Goal: Find specific page/section: Find specific page/section

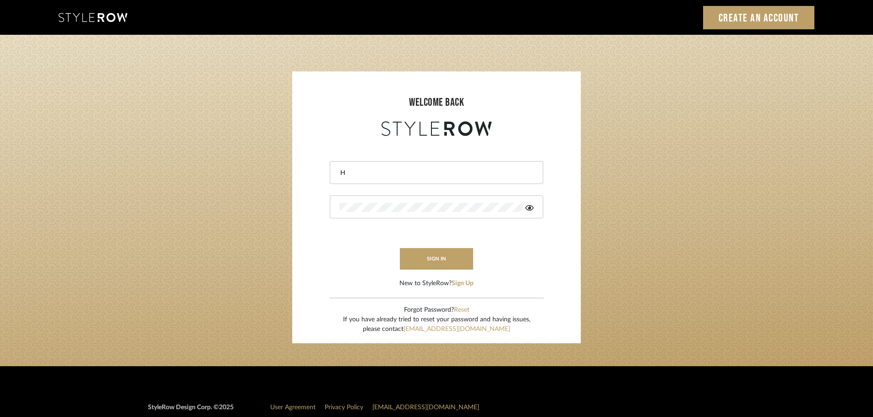
type input "H"
click at [412, 179] on div "H" at bounding box center [436, 172] width 213 height 23
type input "[PERSON_NAME][EMAIL_ADDRESS][DOMAIN_NAME]"
click at [420, 262] on button "sign in" at bounding box center [436, 259] width 73 height 22
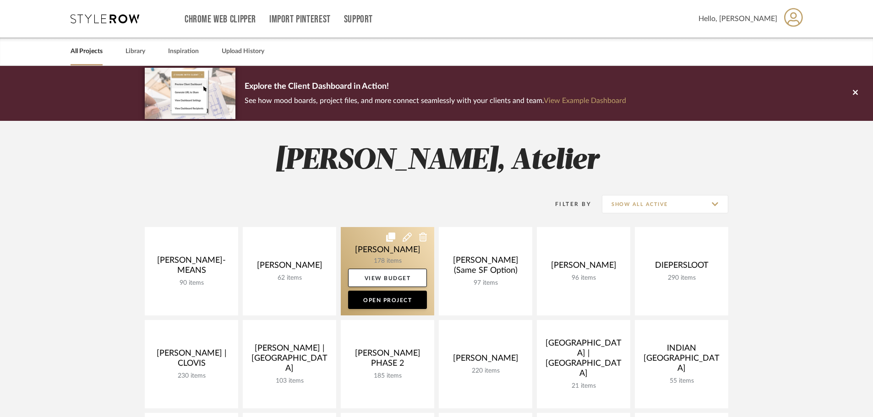
click at [364, 246] on link at bounding box center [387, 271] width 93 height 88
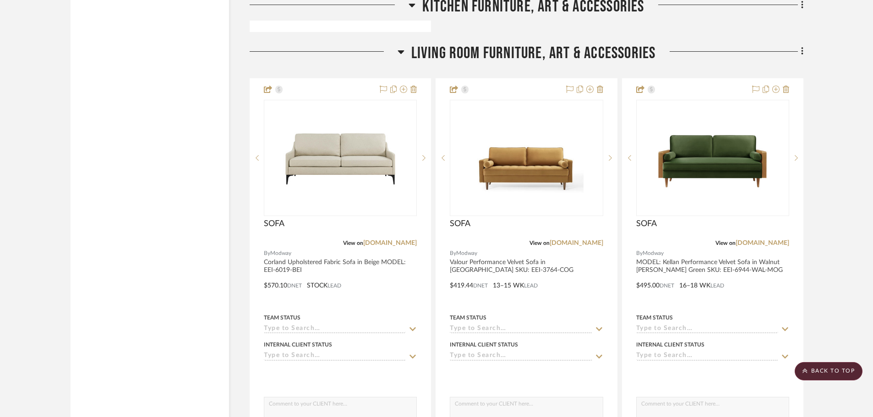
scroll to position [10856, 0]
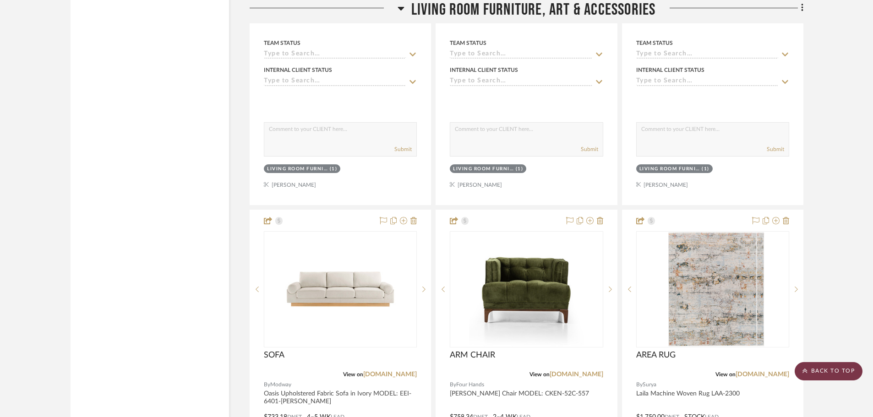
click at [833, 368] on scroll-to-top-button "BACK TO TOP" at bounding box center [829, 371] width 68 height 18
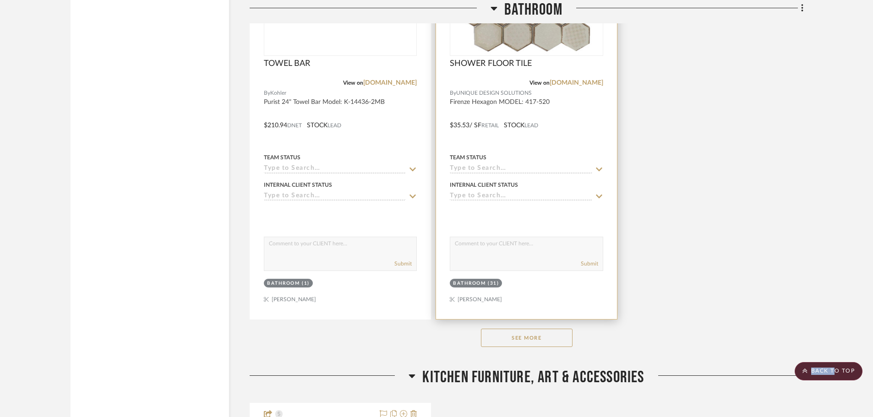
scroll to position [9896, 0]
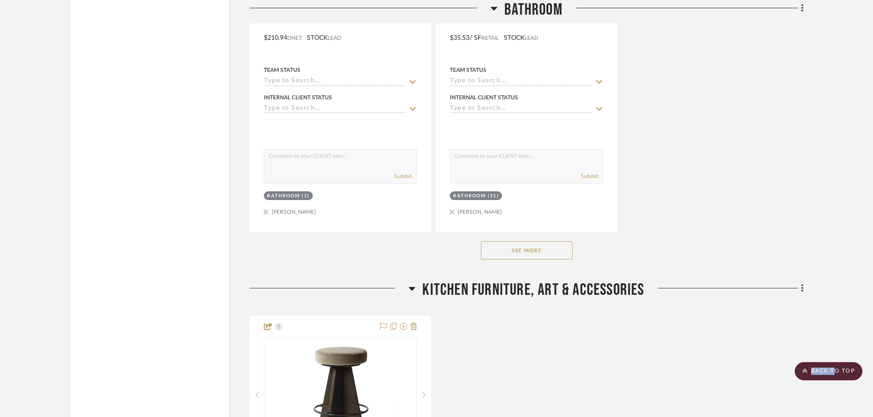
click at [547, 248] on button "See More" at bounding box center [527, 250] width 92 height 18
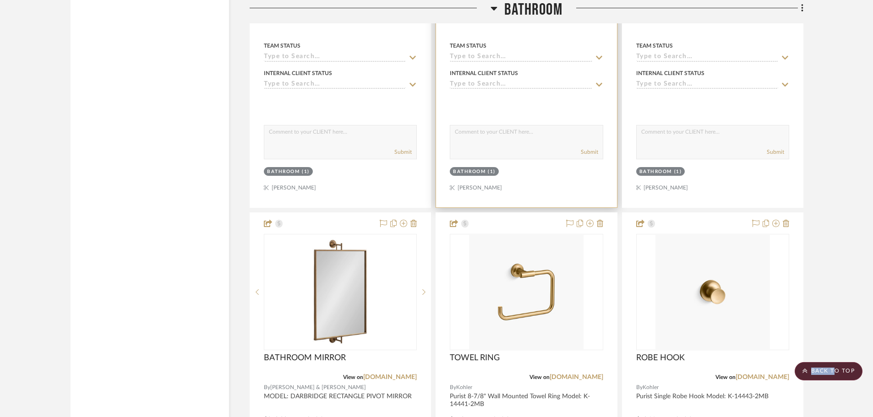
scroll to position [9255, 0]
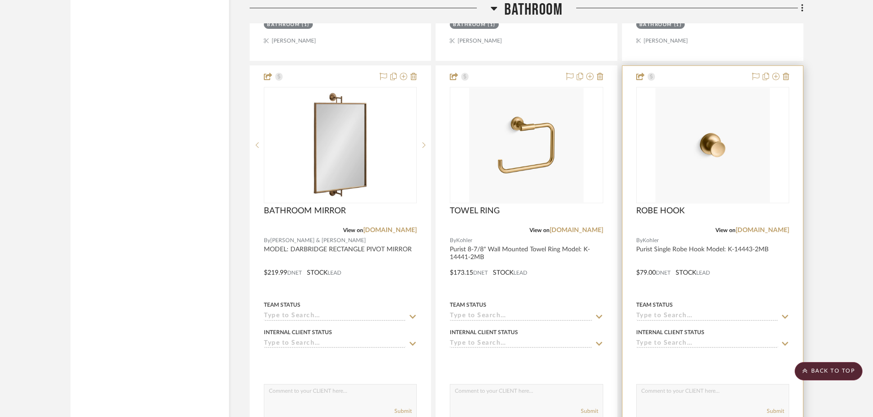
click at [0, 0] on img at bounding box center [0, 0] width 0 height 0
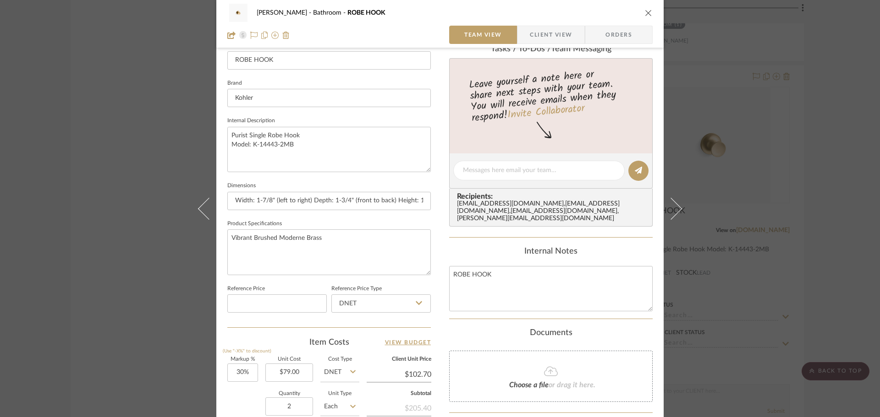
scroll to position [275, 0]
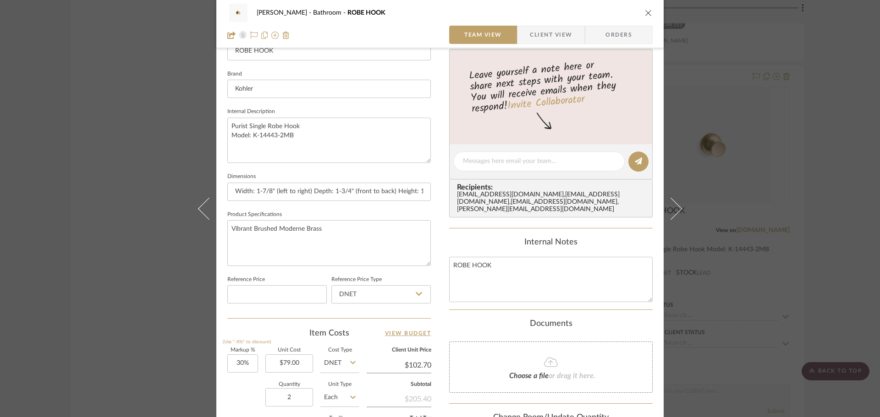
drag, startPoint x: 639, startPoint y: 11, endPoint x: 647, endPoint y: 12, distance: 7.3
click at [642, 12] on div "CHANG Bathroom ROBE HOOK" at bounding box center [439, 13] width 425 height 18
click at [653, 12] on div "CHANG Bathroom ROBE HOOK Team View Client View Orders" at bounding box center [439, 24] width 447 height 48
click at [646, 14] on icon "close" at bounding box center [648, 12] width 7 height 7
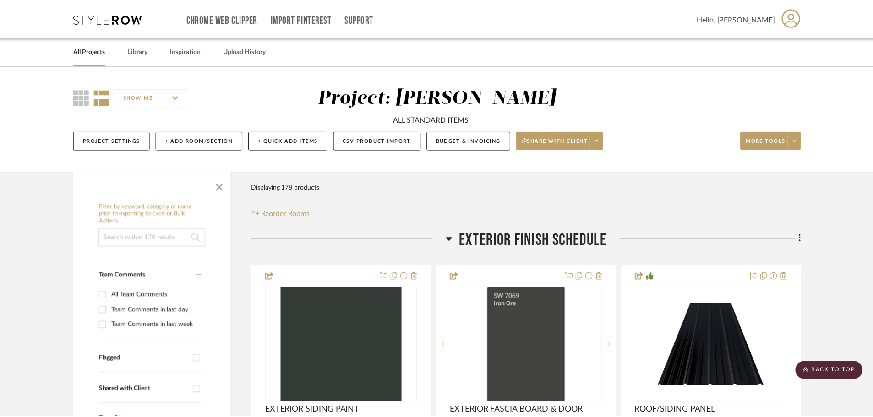
scroll to position [9255, 0]
